Goal: Information Seeking & Learning: Learn about a topic

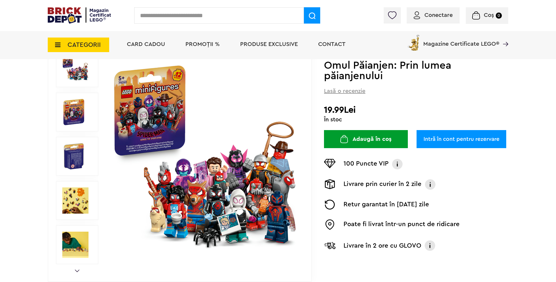
scroll to position [78, 0]
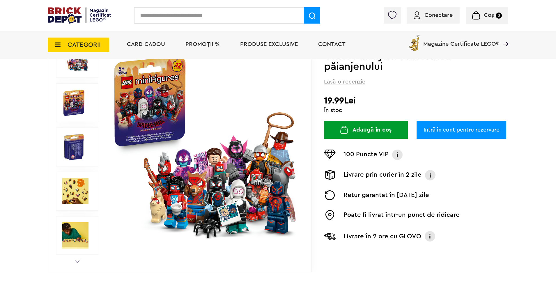
click at [276, 201] on img at bounding box center [204, 146] width 187 height 187
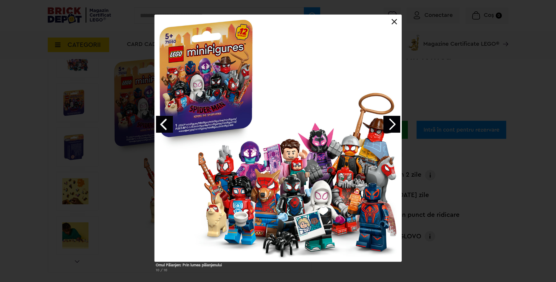
click at [395, 127] on link "Next image" at bounding box center [391, 124] width 17 height 17
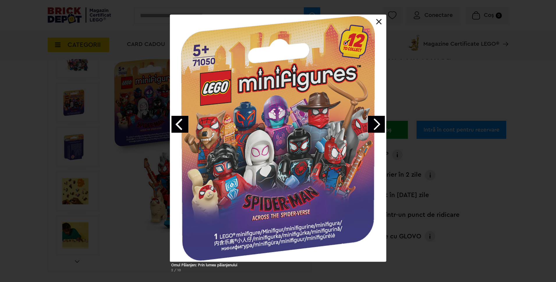
click at [395, 127] on div "Omul Păianjen: Prin lumea păianjenului 2 / 10" at bounding box center [278, 146] width 556 height 262
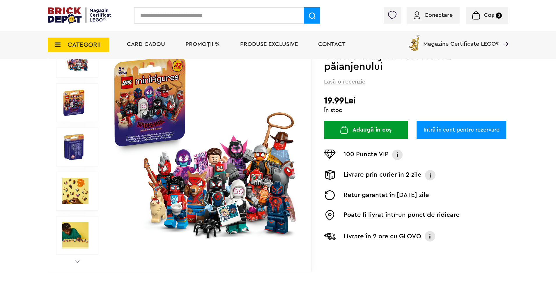
click at [85, 156] on img at bounding box center [73, 147] width 23 height 26
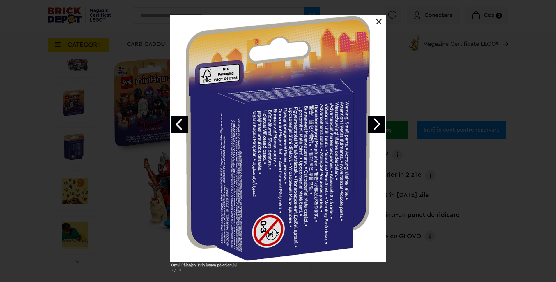
click at [374, 124] on link "Next image" at bounding box center [376, 124] width 17 height 17
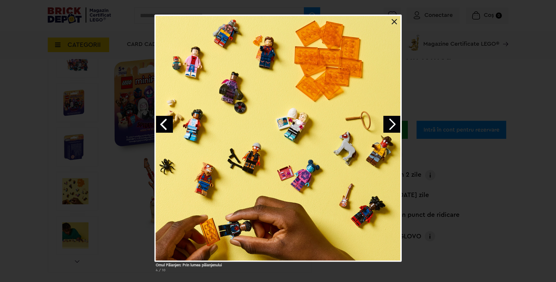
click at [393, 122] on link "Next image" at bounding box center [391, 124] width 17 height 17
